Goal: Task Accomplishment & Management: Manage account settings

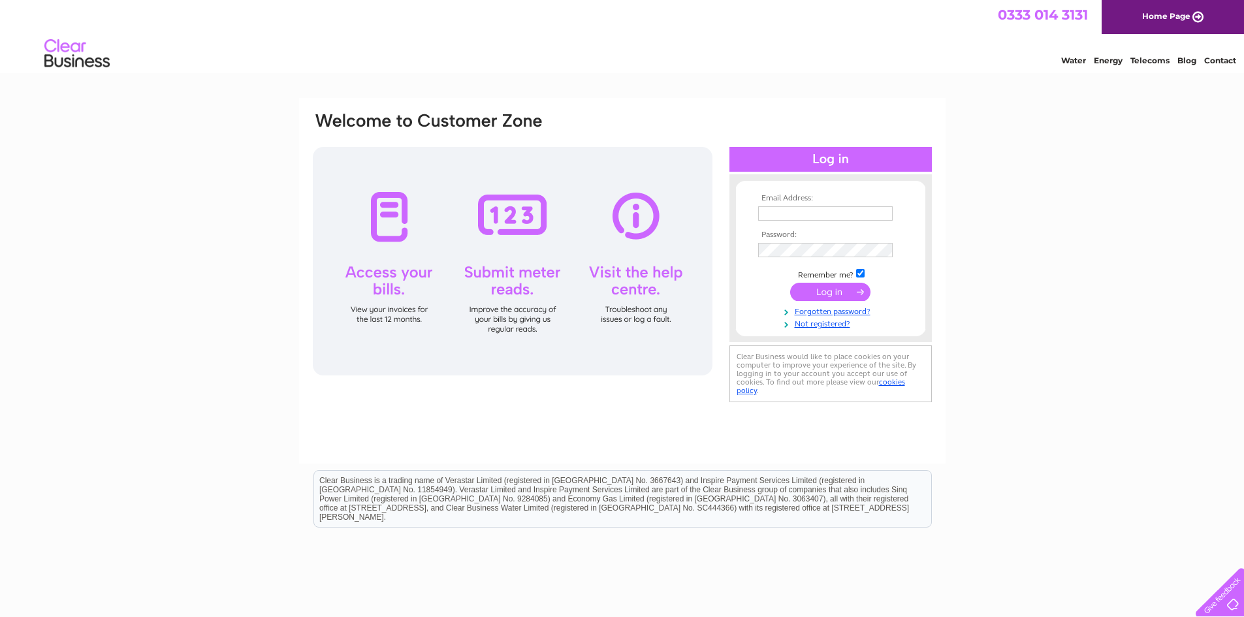
type input "[EMAIL_ADDRESS][PERSON_NAME][DOMAIN_NAME]"
click at [843, 292] on input "submit" at bounding box center [830, 292] width 80 height 18
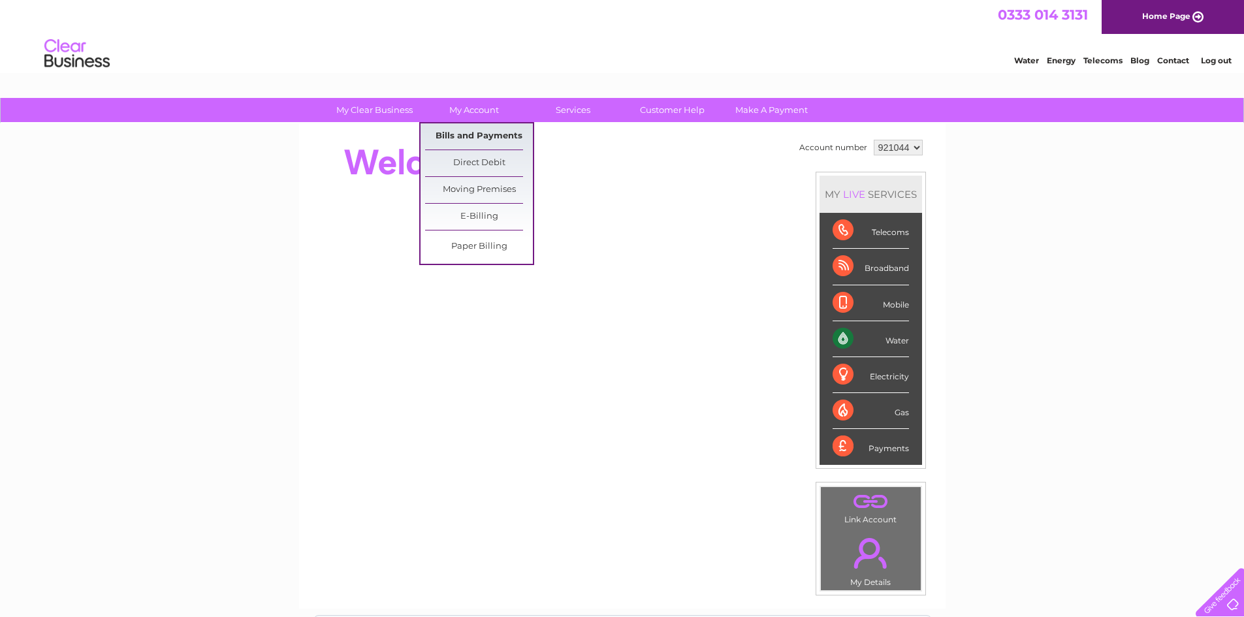
click at [470, 137] on link "Bills and Payments" at bounding box center [479, 136] width 108 height 26
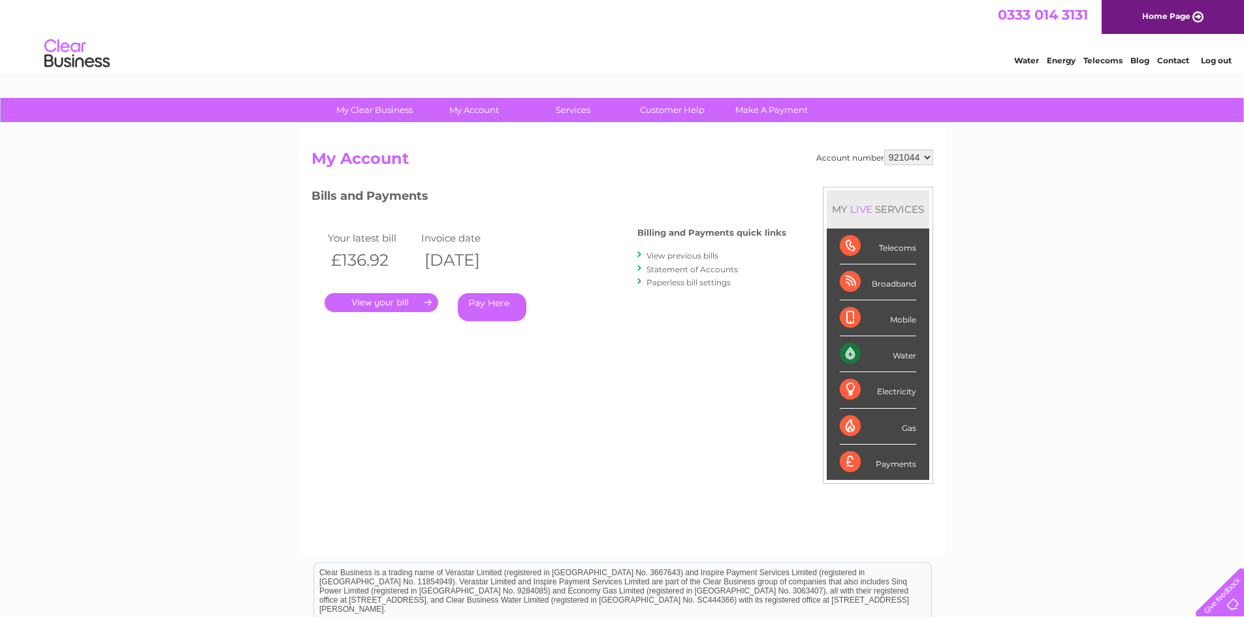
click at [692, 258] on link "View previous bills" at bounding box center [683, 256] width 72 height 10
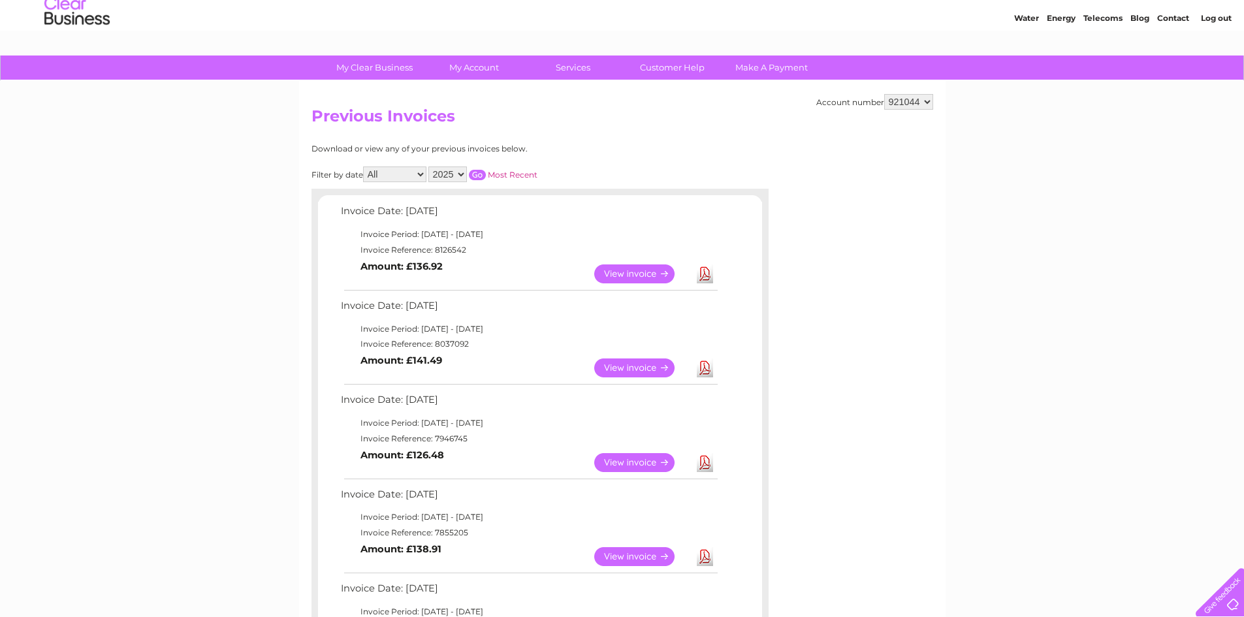
scroll to position [65, 0]
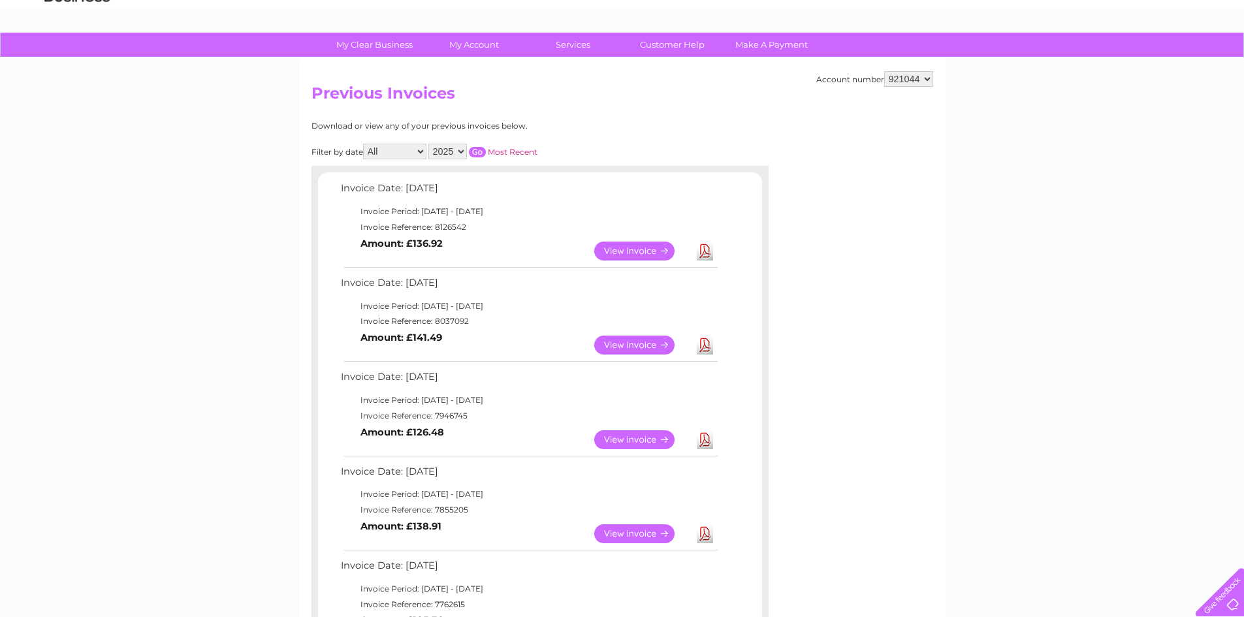
click at [627, 346] on link "View" at bounding box center [642, 345] width 96 height 19
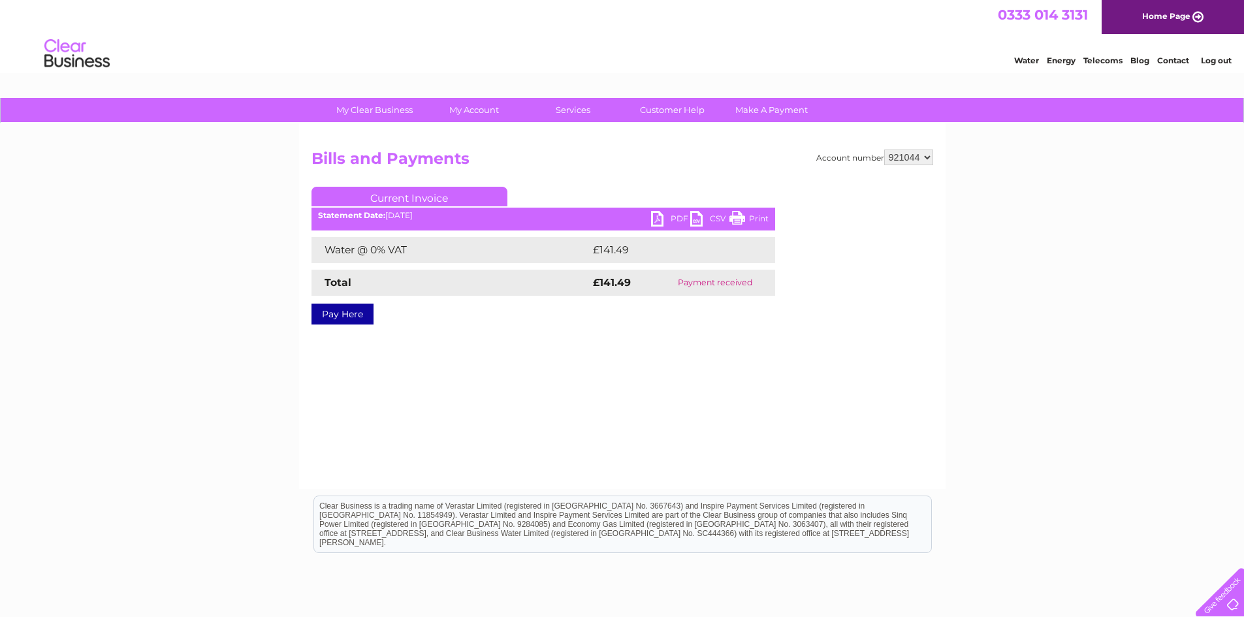
click at [673, 216] on link "PDF" at bounding box center [670, 220] width 39 height 19
